Goal: Information Seeking & Learning: Learn about a topic

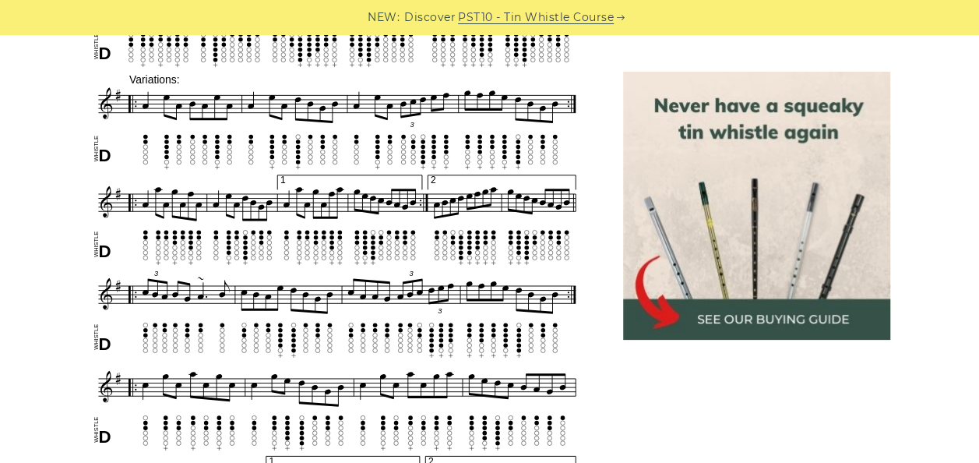
scroll to position [970, 0]
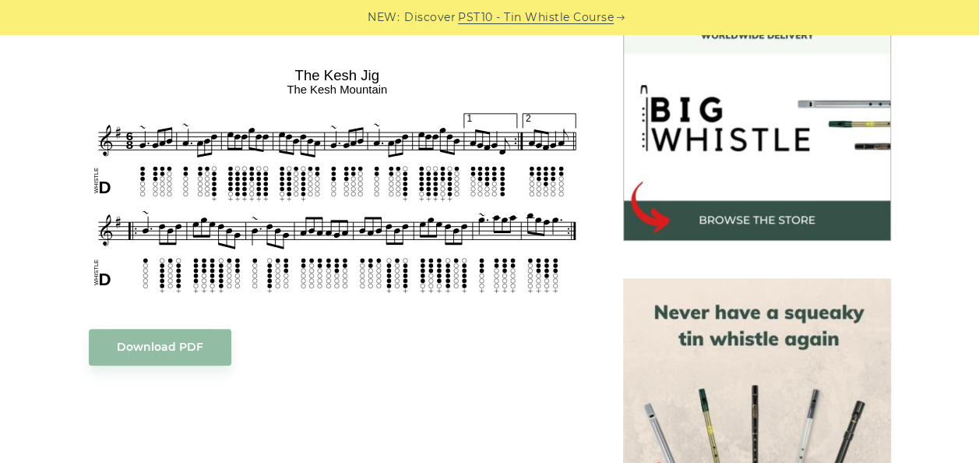
scroll to position [473, 0]
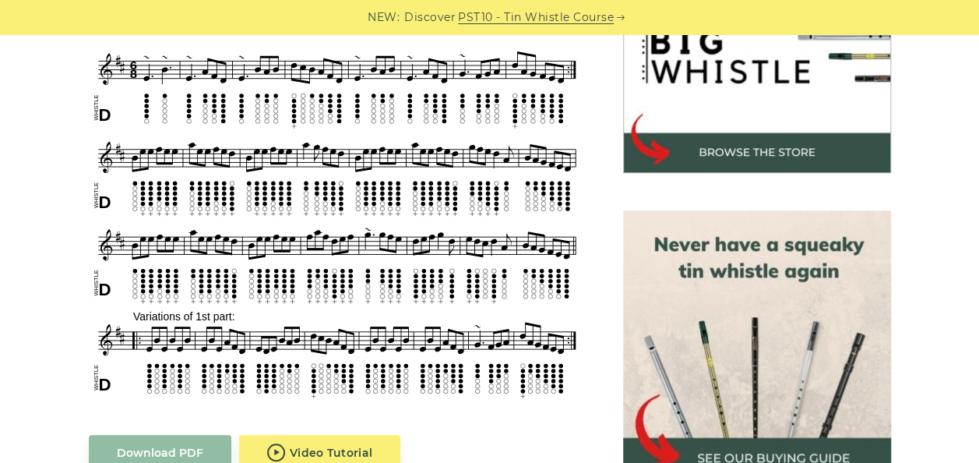
scroll to position [540, 0]
